Goal: Obtain resource: Download file/media

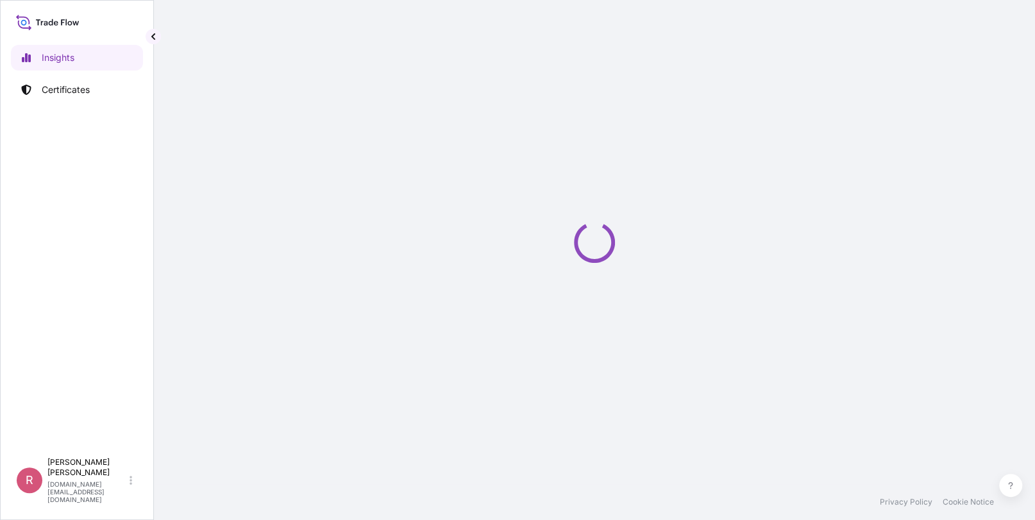
select select "2025"
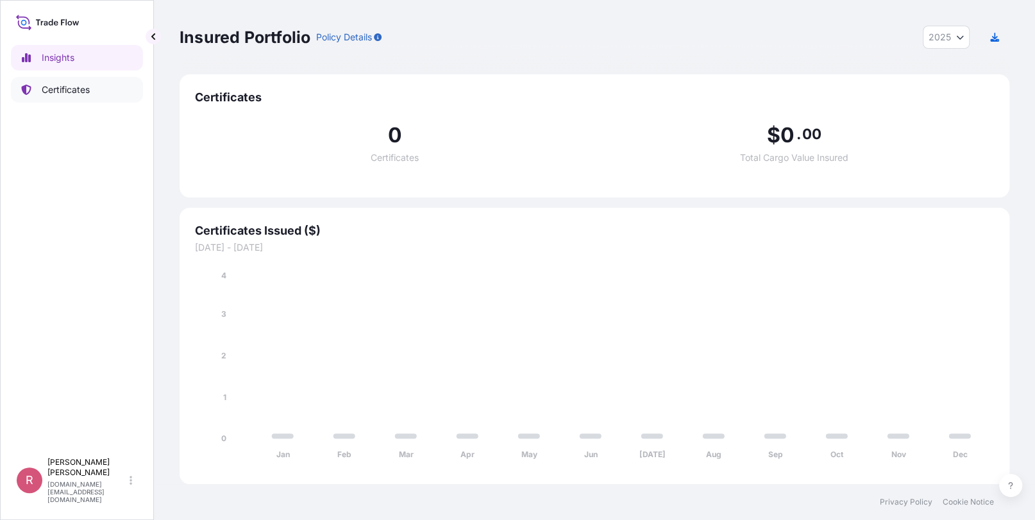
click at [83, 89] on p "Certificates" at bounding box center [66, 89] width 48 height 13
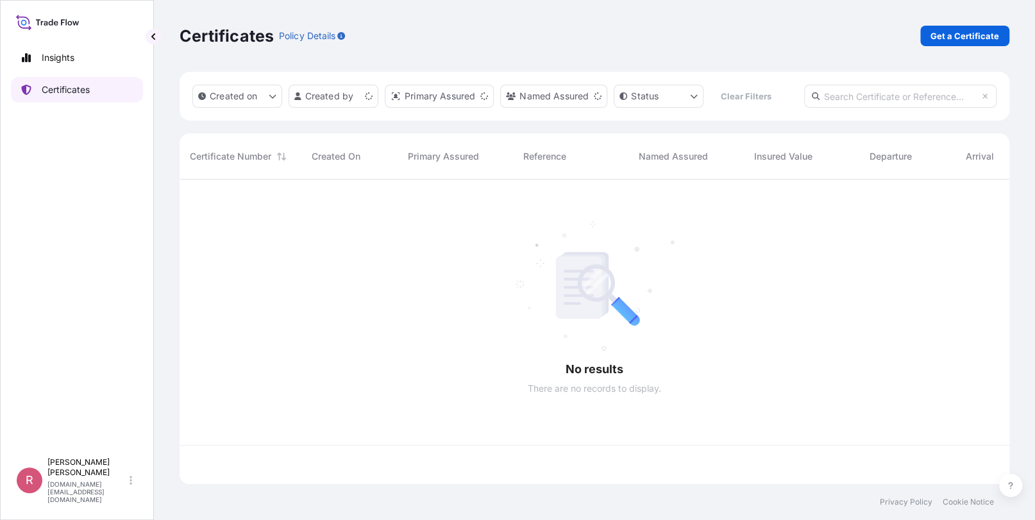
scroll to position [302, 820]
click at [873, 95] on input "text" at bounding box center [900, 96] width 192 height 23
paste input "5013144768"
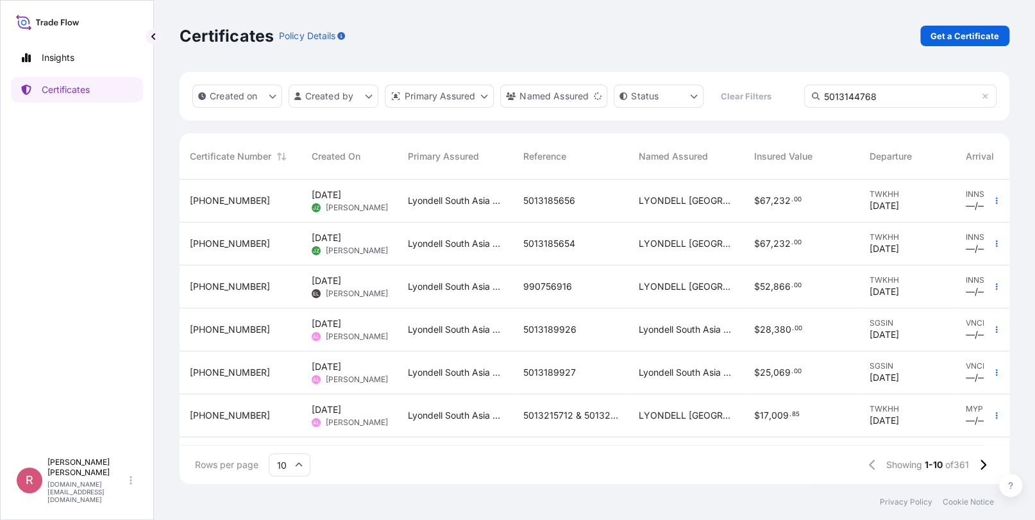
type input "5013144768"
click at [773, 198] on span "232" at bounding box center [781, 200] width 17 height 9
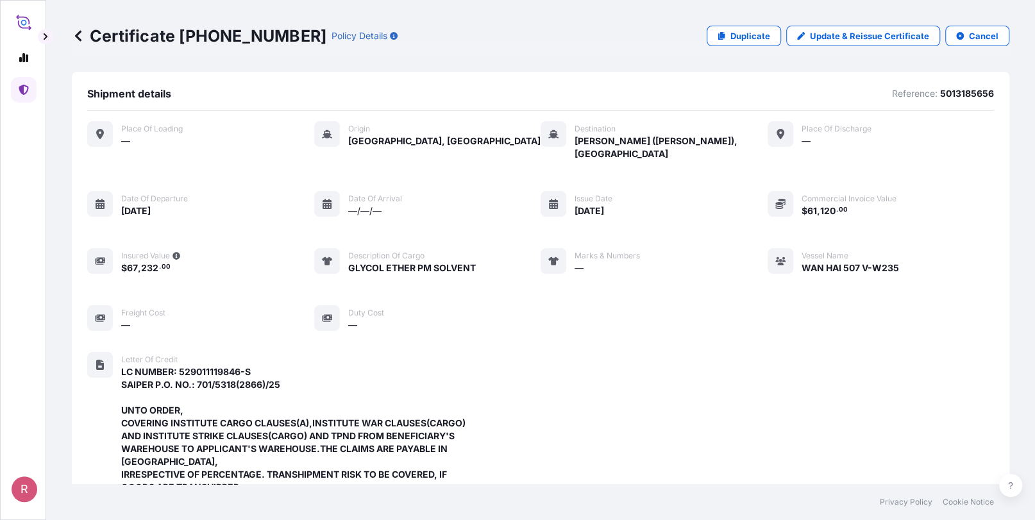
click at [76, 37] on icon at bounding box center [78, 35] width 13 height 13
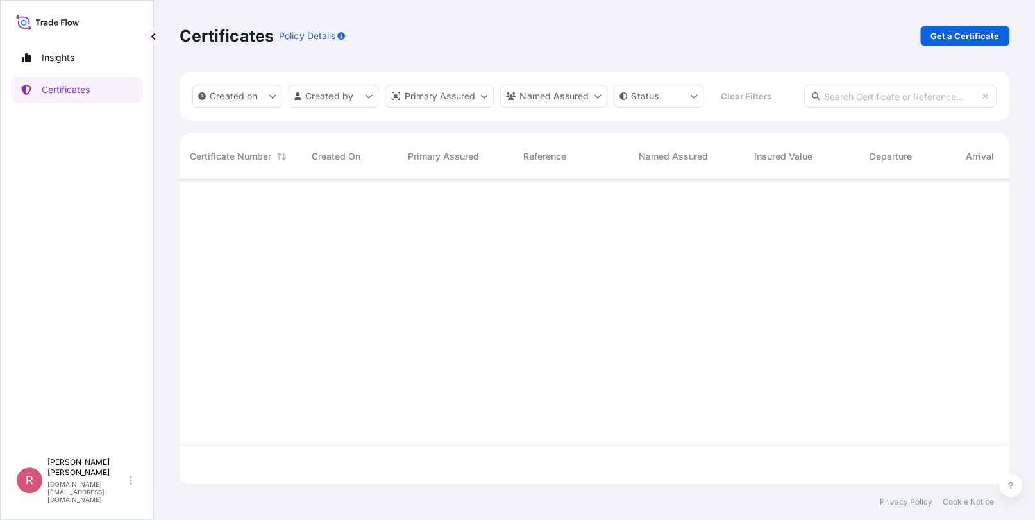
scroll to position [10, 10]
click at [107, 88] on link "Certificates" at bounding box center [77, 90] width 132 height 26
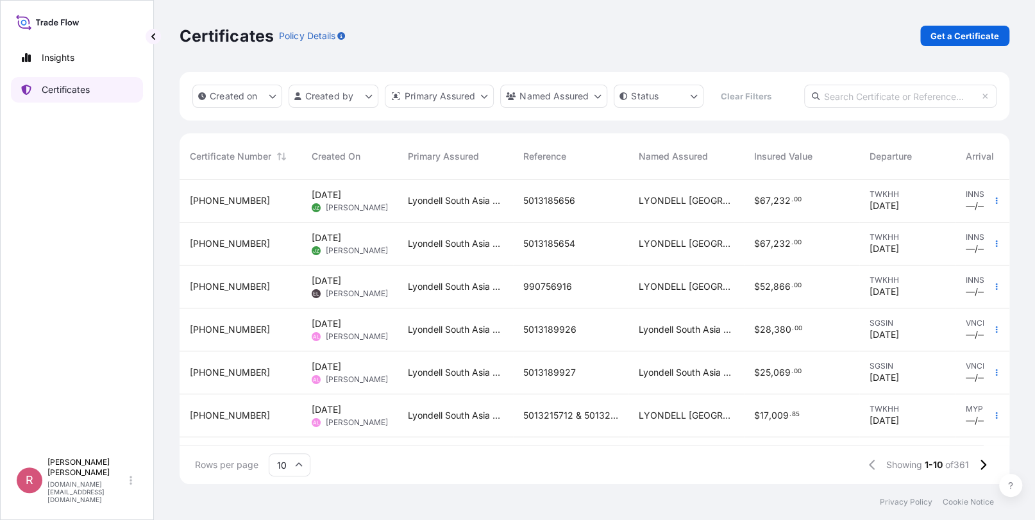
click at [113, 88] on link "Certificates" at bounding box center [77, 90] width 132 height 26
click at [892, 99] on input "text" at bounding box center [900, 96] width 192 height 23
paste input "5013144768"
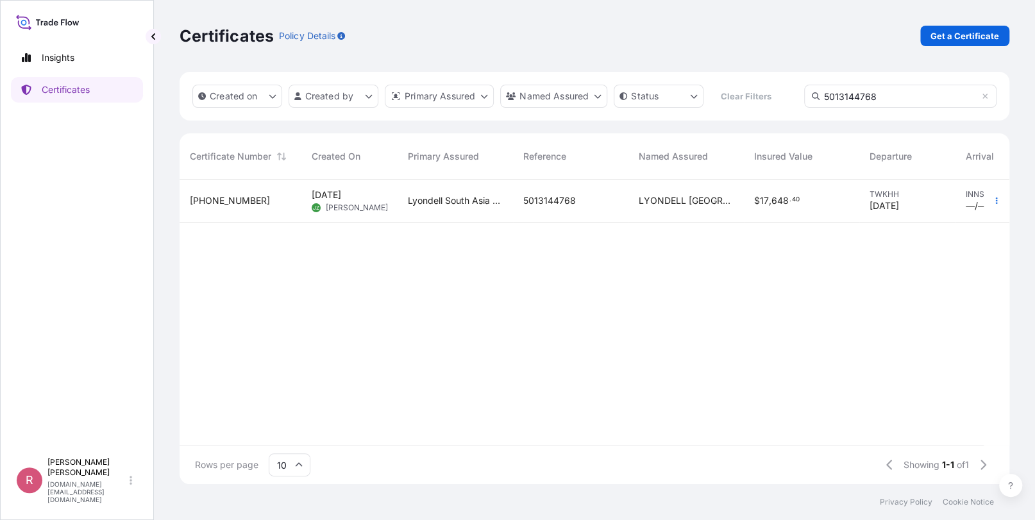
type input "5013144768"
click at [675, 194] on div "LYONDELL [GEOGRAPHIC_DATA] PTE. LTD." at bounding box center [685, 200] width 115 height 43
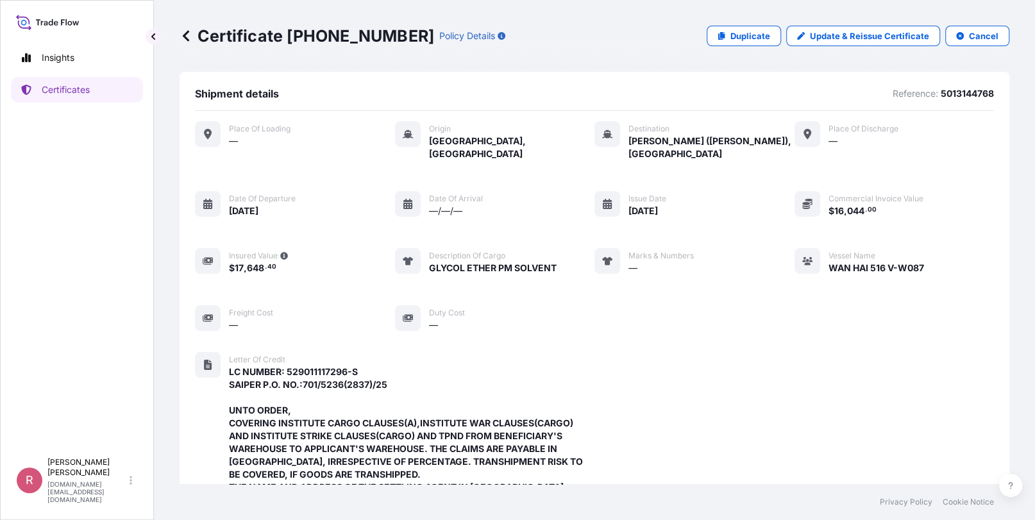
scroll to position [476, 0]
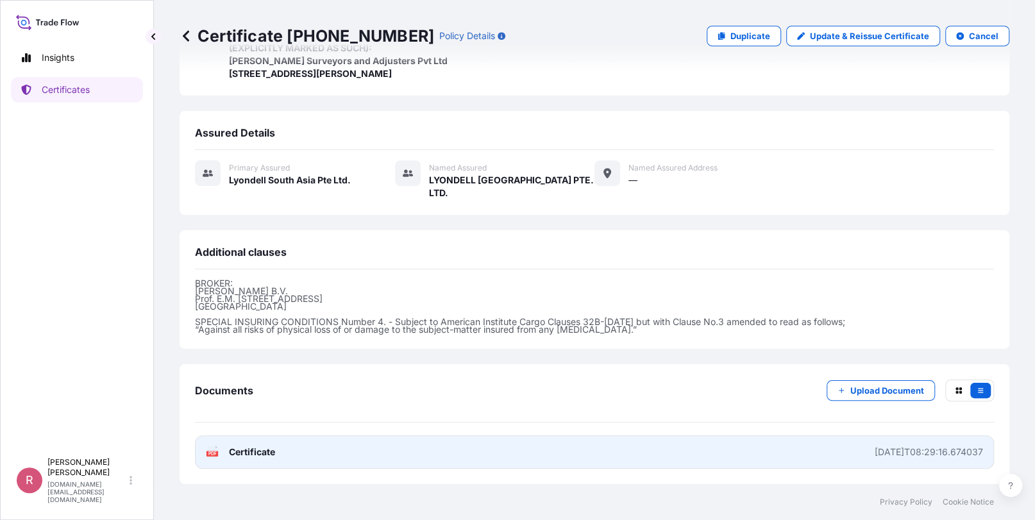
click at [253, 451] on span "Certificate" at bounding box center [252, 452] width 46 height 13
